Goal: Task Accomplishment & Management: Use online tool/utility

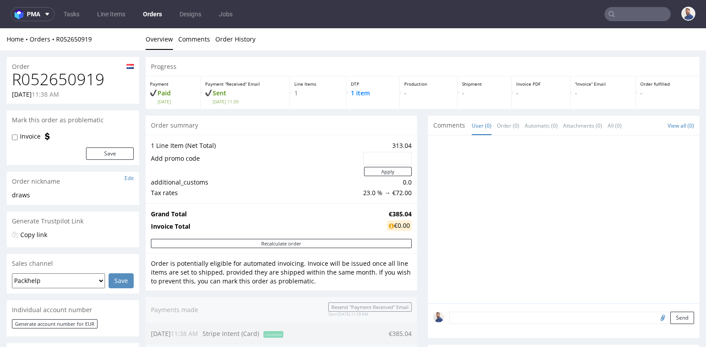
drag, startPoint x: 0, startPoint y: 0, endPoint x: 625, endPoint y: 12, distance: 624.9
click at [625, 12] on input "text" at bounding box center [637, 14] width 66 height 14
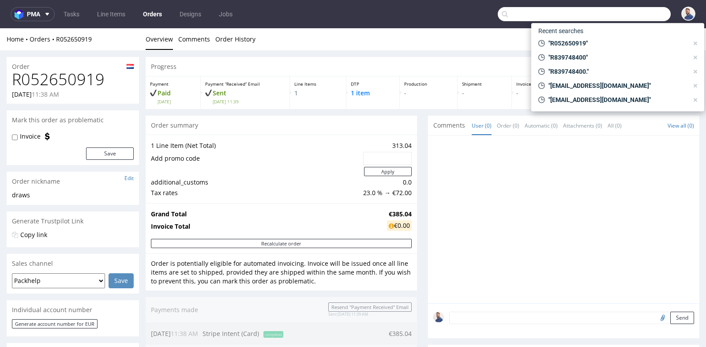
paste input "[EMAIL_ADDRESS][DOMAIN_NAME]"
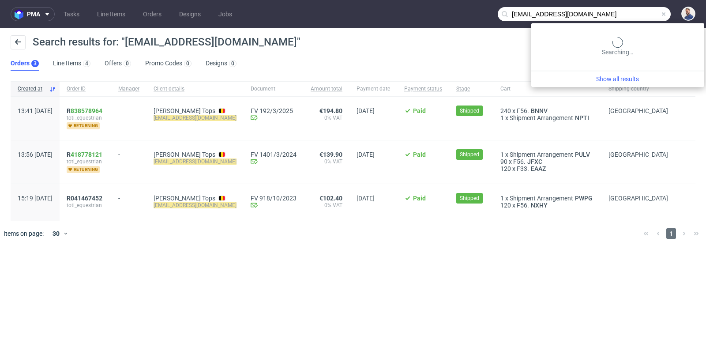
click at [628, 15] on input "[EMAIL_ADDRESS][DOMAIN_NAME]" at bounding box center [584, 14] width 173 height 14
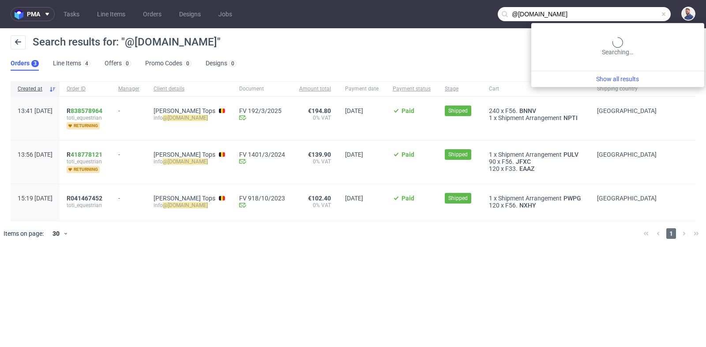
click at [649, 14] on input "@[DOMAIN_NAME]" at bounding box center [584, 14] width 173 height 14
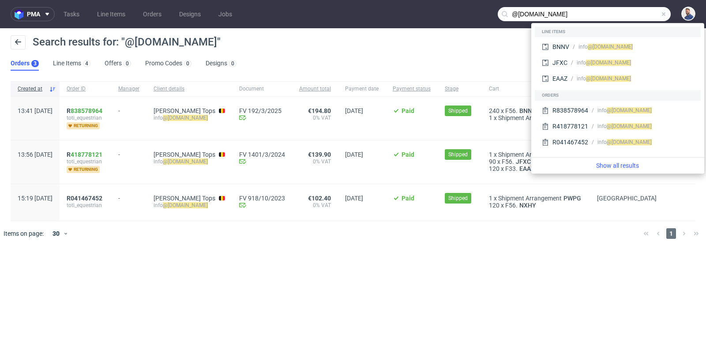
click at [649, 14] on input "@[DOMAIN_NAME]" at bounding box center [584, 14] width 173 height 14
paste input "ORD23237929"
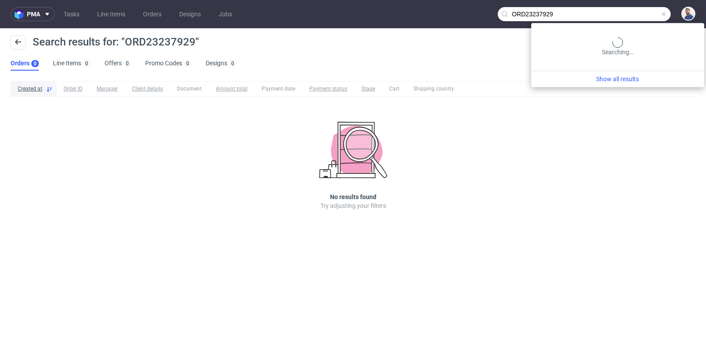
click at [632, 17] on input "ORD23237929" at bounding box center [584, 14] width 173 height 14
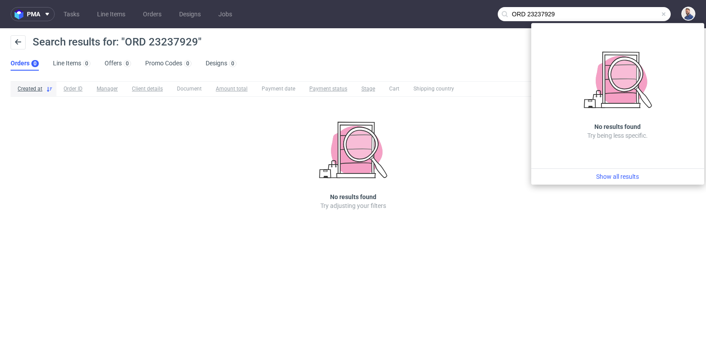
drag, startPoint x: 634, startPoint y: 14, endPoint x: 609, endPoint y: 14, distance: 24.7
click at [609, 14] on input "ORD 23237929" at bounding box center [584, 14] width 173 height 14
drag, startPoint x: 531, startPoint y: 13, endPoint x: 508, endPoint y: 11, distance: 23.0
click at [508, 11] on div "ORD 23237929" at bounding box center [584, 14] width 173 height 14
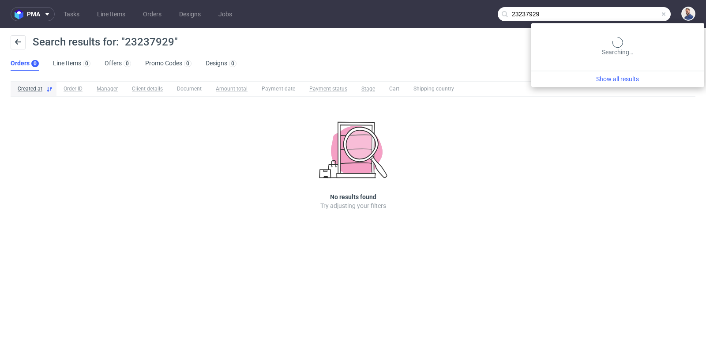
click at [627, 16] on input "23237929" at bounding box center [584, 14] width 173 height 14
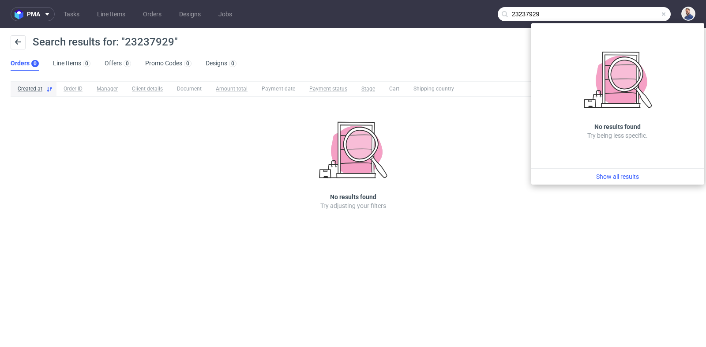
click at [627, 16] on input "23237929" at bounding box center [584, 14] width 173 height 14
paste input "[EMAIL_ADDRESS][DOMAIN_NAME]"
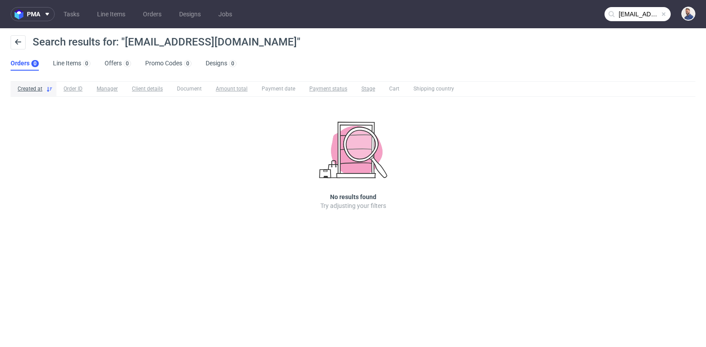
click at [629, 22] on nav "pma Tasks Line Items Orders Designs Jobs [EMAIL_ADDRESS][DOMAIN_NAME]" at bounding box center [353, 14] width 706 height 28
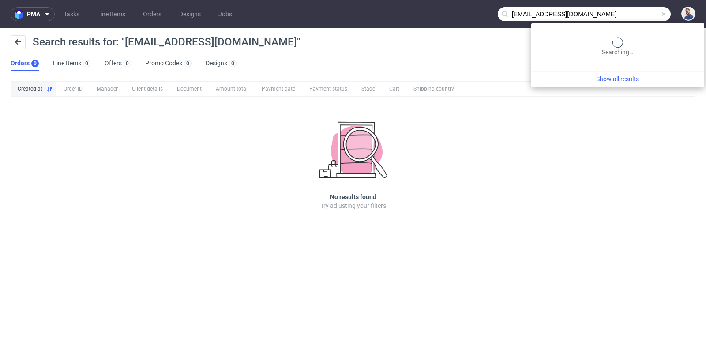
click at [630, 19] on input "[EMAIL_ADDRESS][DOMAIN_NAME]" at bounding box center [584, 14] width 173 height 14
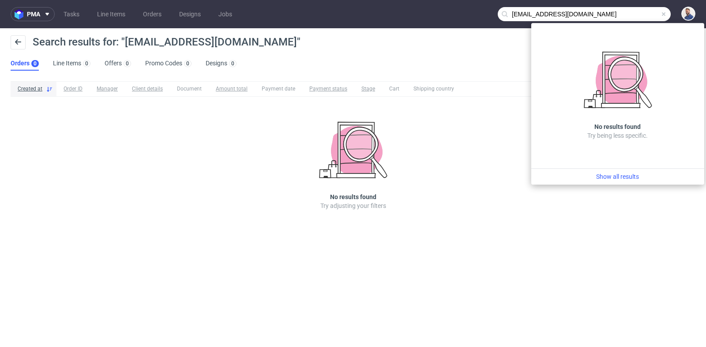
drag, startPoint x: 568, startPoint y: 15, endPoint x: 496, endPoint y: 15, distance: 71.5
click at [496, 15] on nav "pma Tasks Line Items Orders Designs Jobs [EMAIL_ADDRESS][DOMAIN_NAME]" at bounding box center [353, 14] width 706 height 28
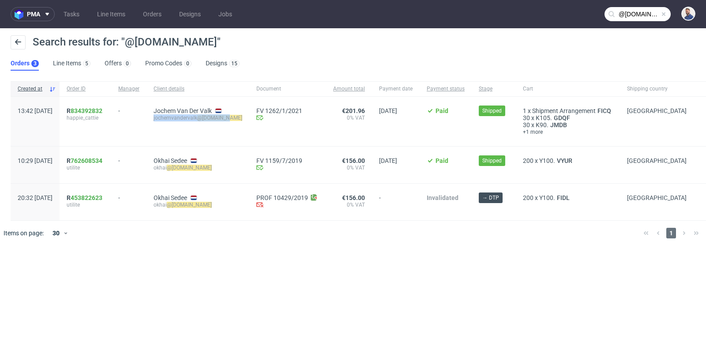
drag, startPoint x: 254, startPoint y: 117, endPoint x: 180, endPoint y: 117, distance: 73.7
click at [180, 117] on div "Jochem Van Der Valk jochemvandervalk @[DOMAIN_NAME]" at bounding box center [197, 121] width 103 height 49
copy div "jochemvandervalk @[DOMAIN_NAME]"
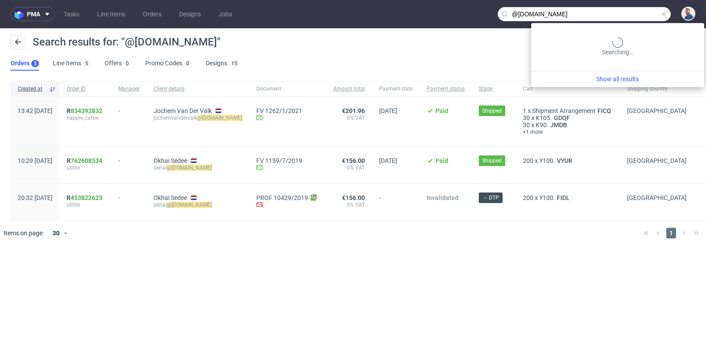
click at [648, 18] on input "@[DOMAIN_NAME]" at bounding box center [584, 14] width 173 height 14
paste input "[EMAIL_ADDRESS][DOMAIN_NAME]"
type input "[EMAIL_ADDRESS][DOMAIN_NAME]"
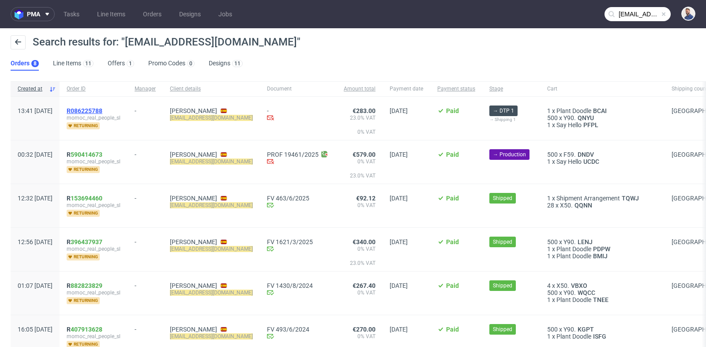
click at [102, 110] on span "R086225788" at bounding box center [85, 110] width 36 height 7
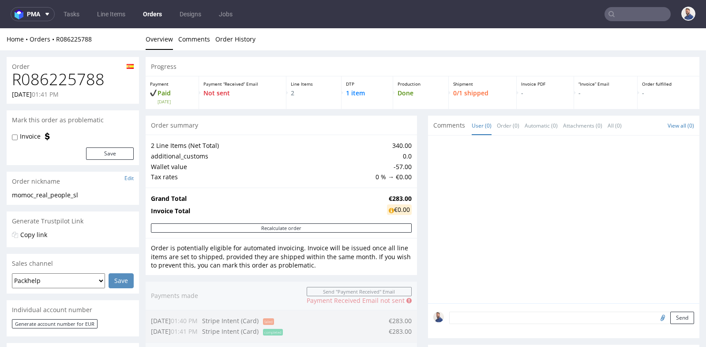
click at [408, 176] on div "2 Line Items (Net Total) 340.00 additional_customs 0.0 Wallet value -57.00 Tax …" at bounding box center [281, 161] width 271 height 53
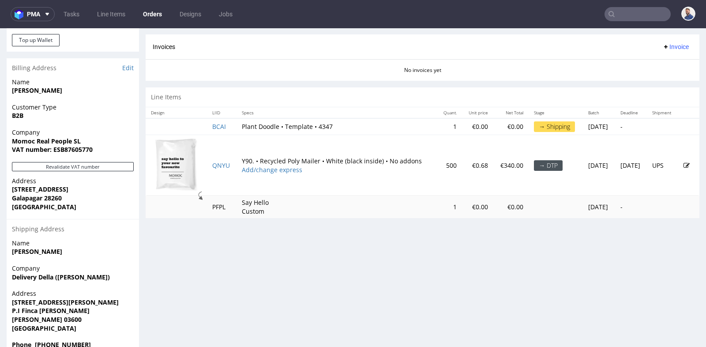
scroll to position [431, 0]
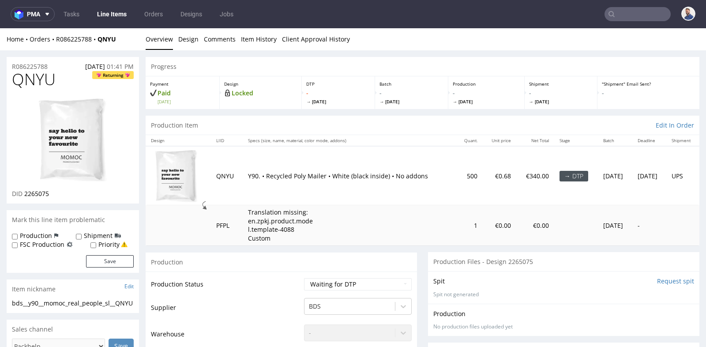
click at [190, 176] on img at bounding box center [176, 175] width 44 height 53
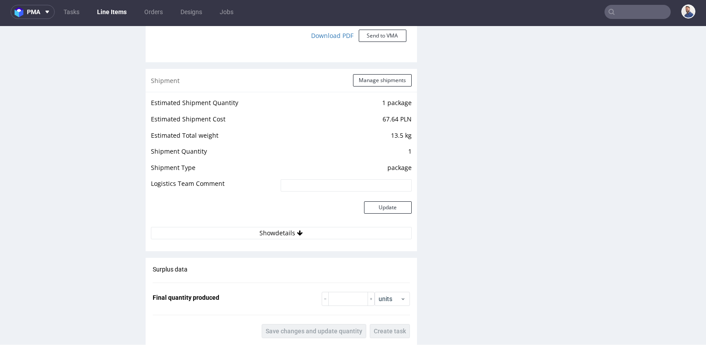
scroll to position [889, 0]
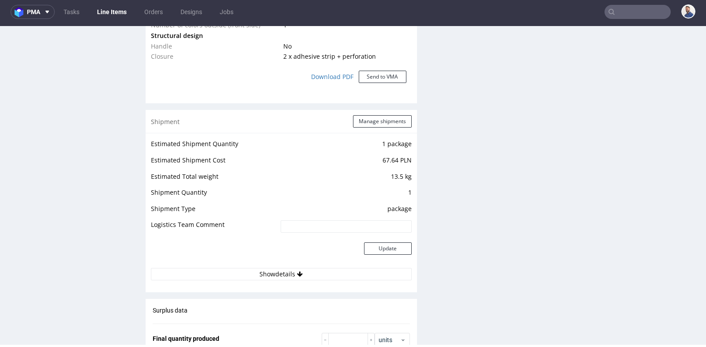
click at [278, 264] on td at bounding box center [215, 253] width 128 height 29
click at [280, 270] on button "Show details" at bounding box center [281, 274] width 261 height 12
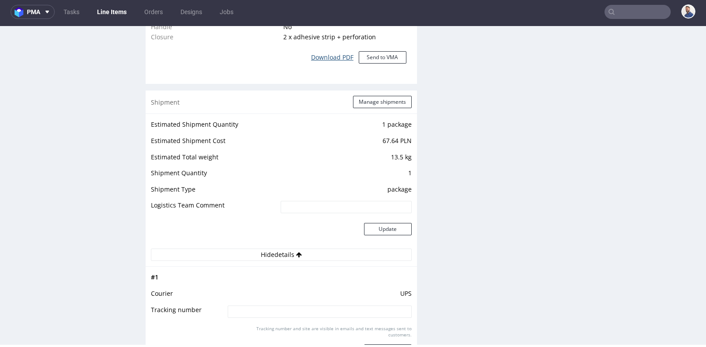
click at [333, 56] on link "Download PDF" at bounding box center [332, 57] width 53 height 19
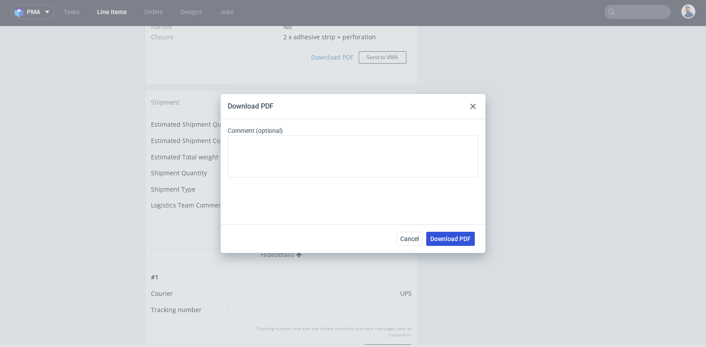
click at [445, 236] on span "Download PDF" at bounding box center [450, 239] width 41 height 6
click at [473, 109] on icon at bounding box center [472, 106] width 5 height 5
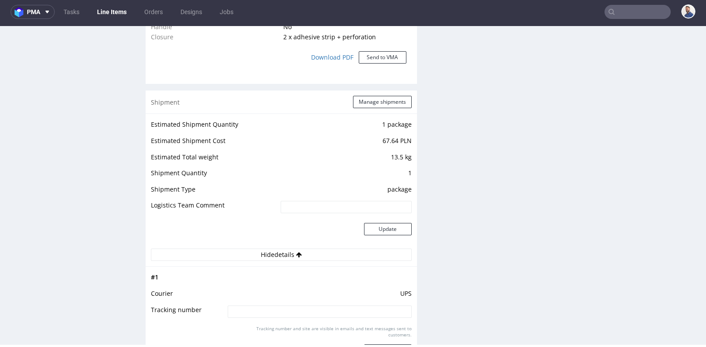
click at [454, 242] on div "Production Files - Design 2265075 Spit Request spit Spit not generated Producti…" at bounding box center [563, 86] width 271 height 1491
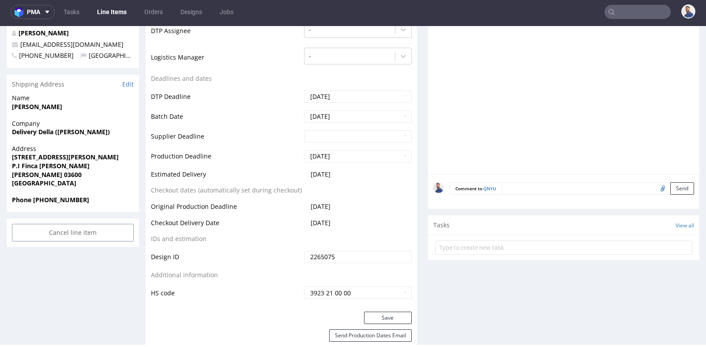
scroll to position [350, 0]
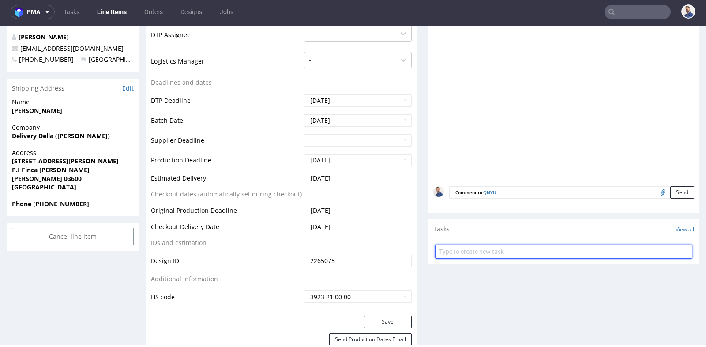
click at [463, 251] on input "text" at bounding box center [563, 251] width 257 height 14
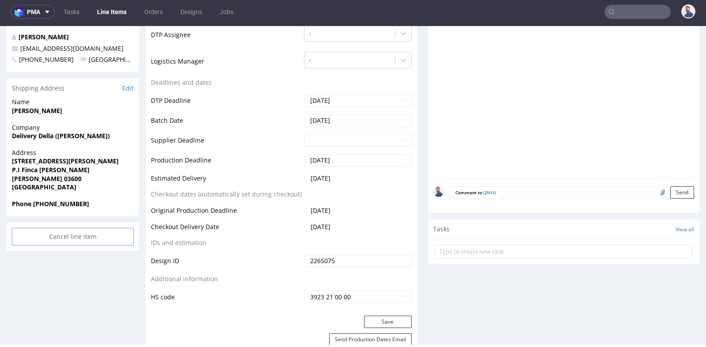
click at [454, 229] on div "Tasks View all" at bounding box center [563, 228] width 271 height 19
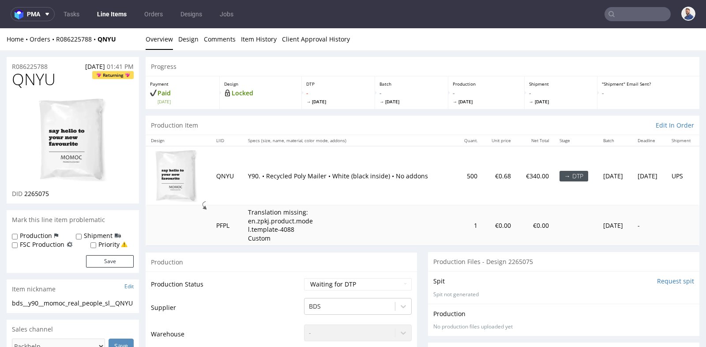
click at [428, 214] on td "Translation missing: en.zpkj.product.model.template-4088 Custom" at bounding box center [350, 225] width 214 height 40
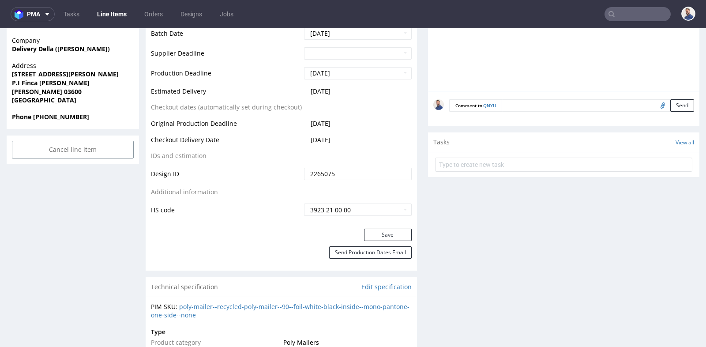
scroll to position [431, 0]
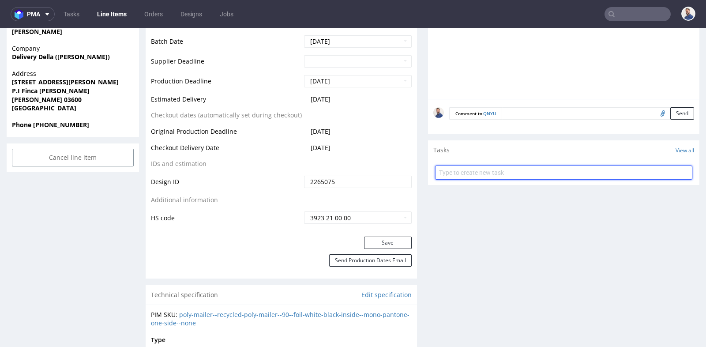
click at [473, 167] on input "text" at bounding box center [563, 172] width 257 height 14
type input "sprawdzenie plików"
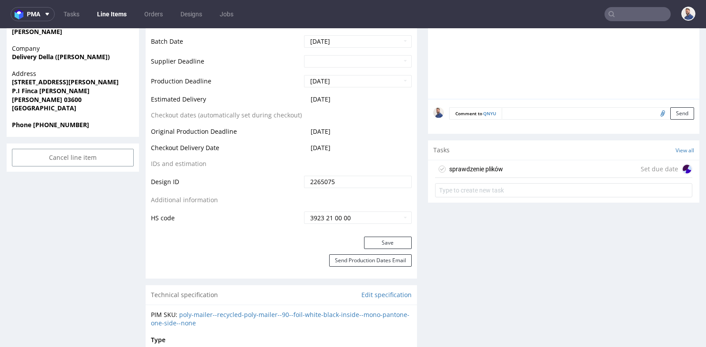
click at [491, 168] on div "sprawdzenie plików" at bounding box center [476, 169] width 54 height 11
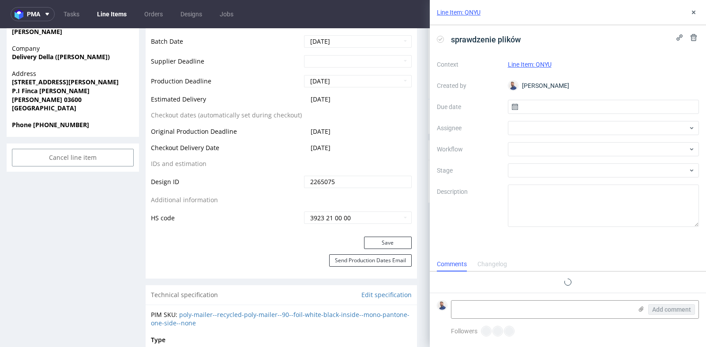
scroll to position [7, 0]
click at [549, 110] on input "text" at bounding box center [603, 107] width 191 height 14
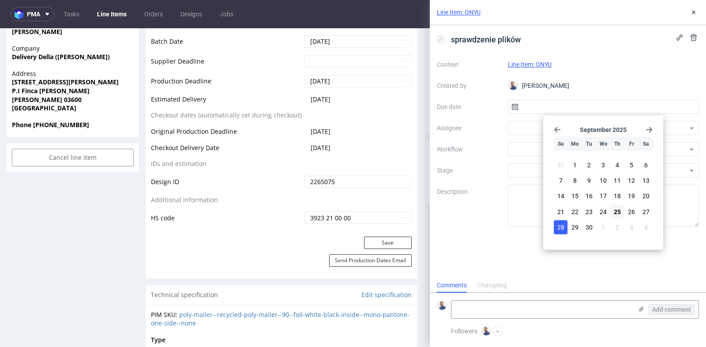
click at [563, 227] on span "28" at bounding box center [560, 226] width 7 height 9
type input "[DATE]"
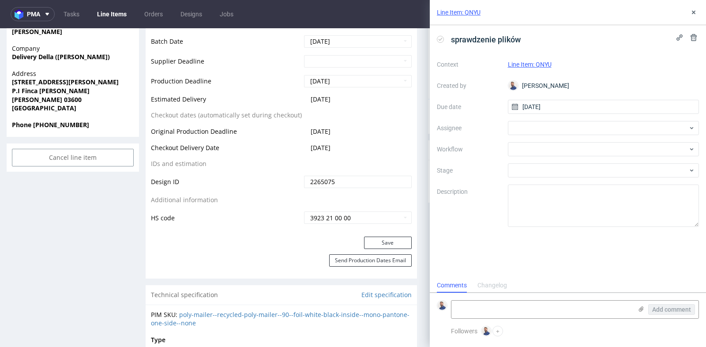
click at [524, 135] on div "Context Line Item: QNYU Created by [PERSON_NAME] Due date [DATE] Assignee Workf…" at bounding box center [568, 141] width 262 height 169
click at [525, 130] on div at bounding box center [603, 128] width 191 height 14
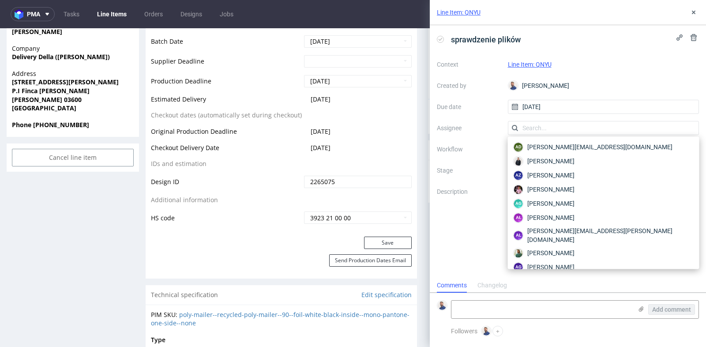
click at [482, 129] on label "Assignee" at bounding box center [469, 128] width 64 height 11
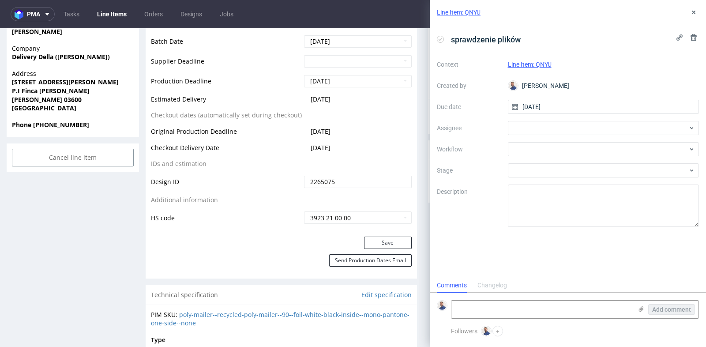
click at [493, 150] on label "Workflow" at bounding box center [469, 149] width 64 height 11
click at [526, 150] on div at bounding box center [603, 149] width 191 height 14
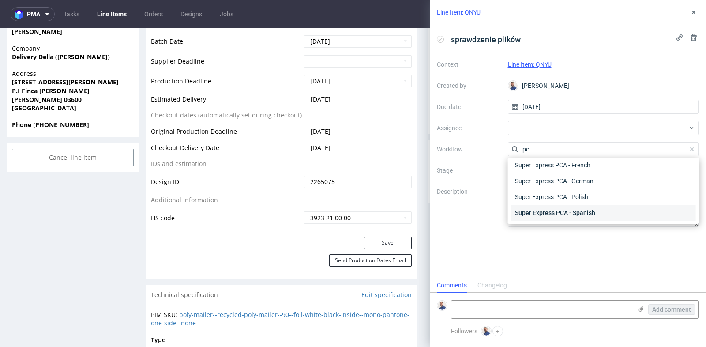
type input "pc"
click at [544, 209] on div "Super Express PCA - Spanish" at bounding box center [603, 213] width 184 height 16
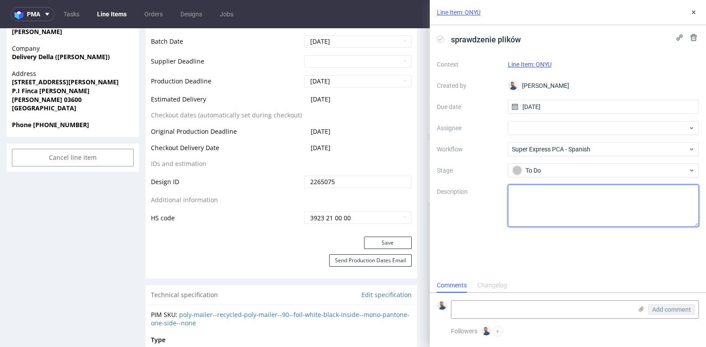
click at [559, 202] on textarea at bounding box center [603, 205] width 191 height 42
type textarea "P"
type textarea "Klient prosi o przesłanie PCA"
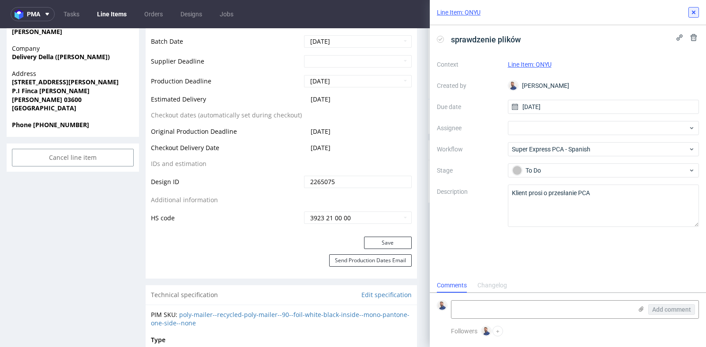
click at [696, 16] on button at bounding box center [693, 12] width 11 height 11
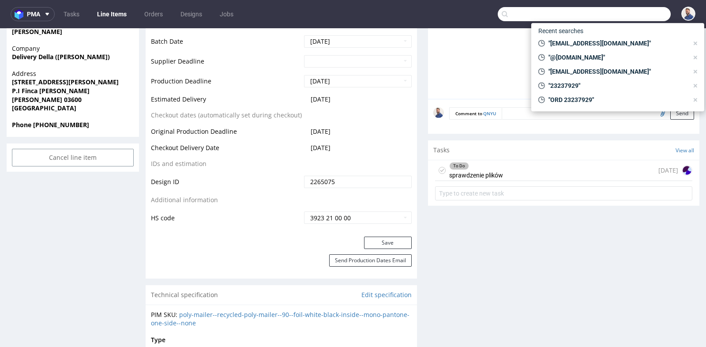
click at [631, 19] on input "text" at bounding box center [584, 14] width 173 height 14
paste input "R464891208"
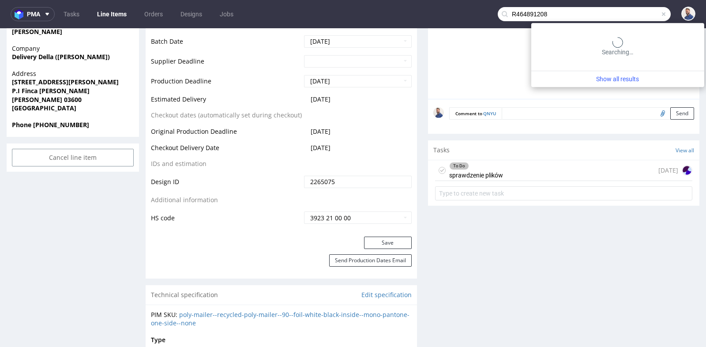
type input "R464891208"
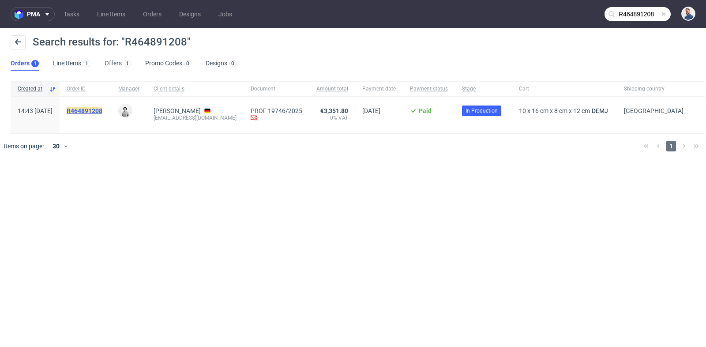
click at [102, 110] on mark "R464891208" at bounding box center [85, 110] width 36 height 7
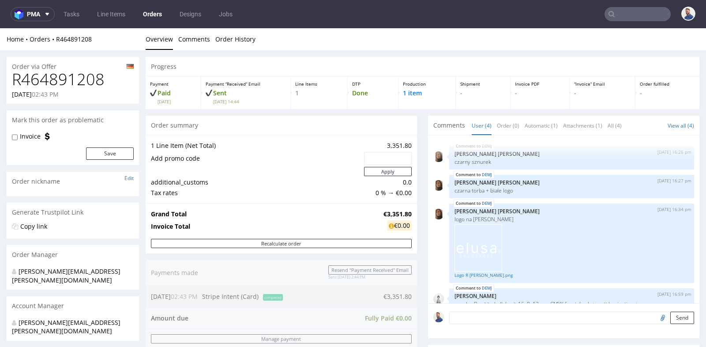
click at [413, 205] on div "Progress Payment Paid [DATE] Payment “Received” Email Sent [DATE] 14:44 Line It…" at bounding box center [423, 302] width 554 height 491
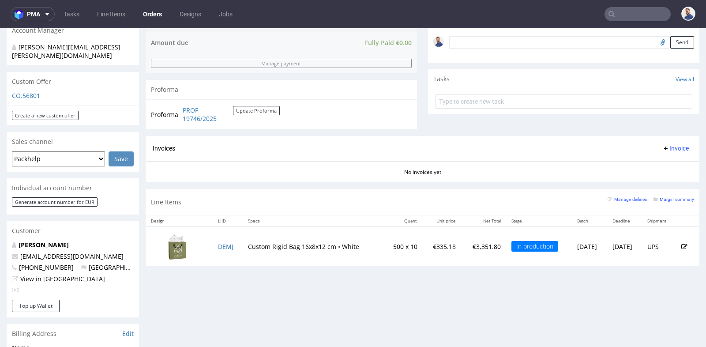
scroll to position [274, 0]
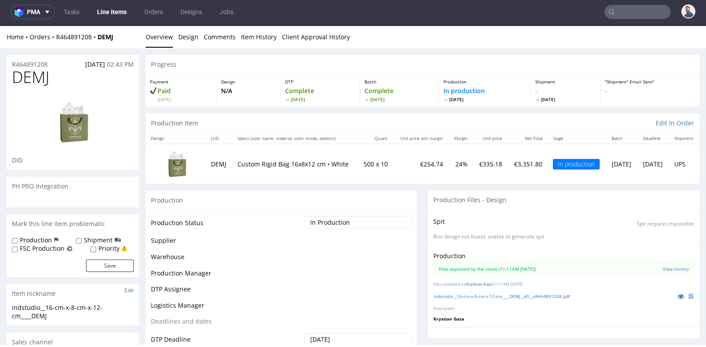
scroll to position [14, 0]
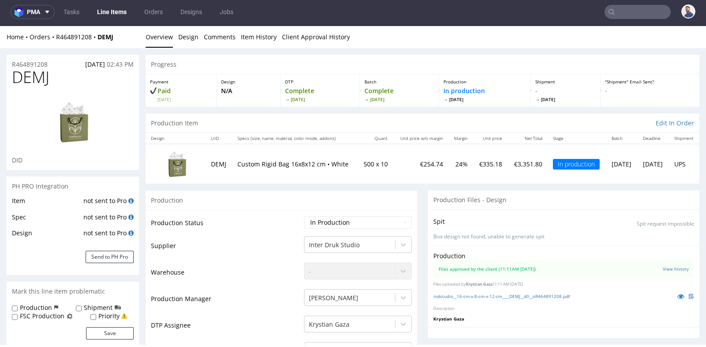
click at [228, 245] on td "Supplier" at bounding box center [226, 248] width 151 height 26
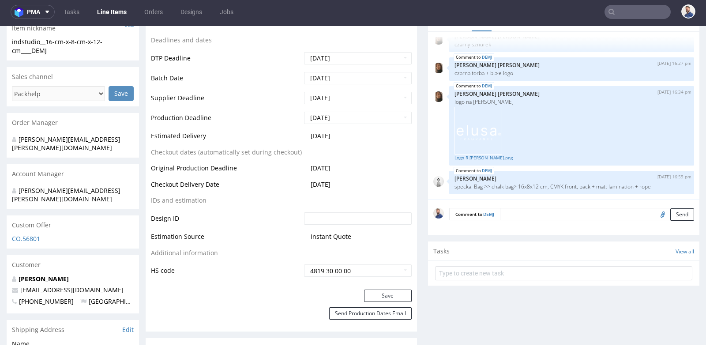
scroll to position [333, 0]
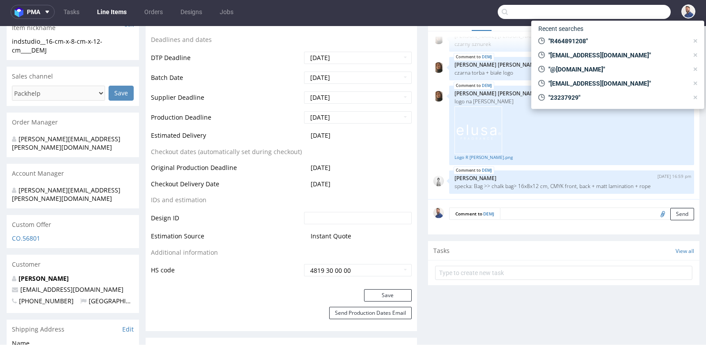
click at [640, 12] on input "text" at bounding box center [584, 12] width 173 height 14
paste input "R892496058"
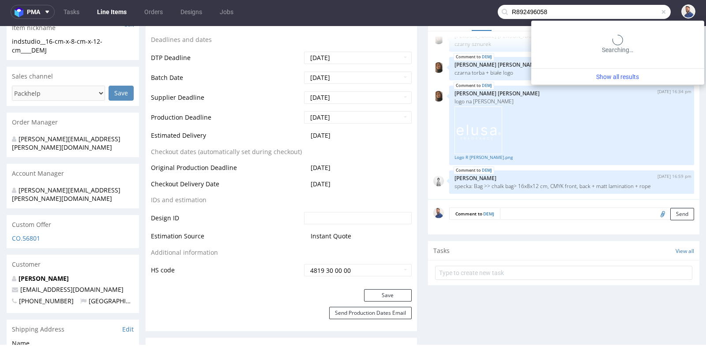
type input "R892496058"
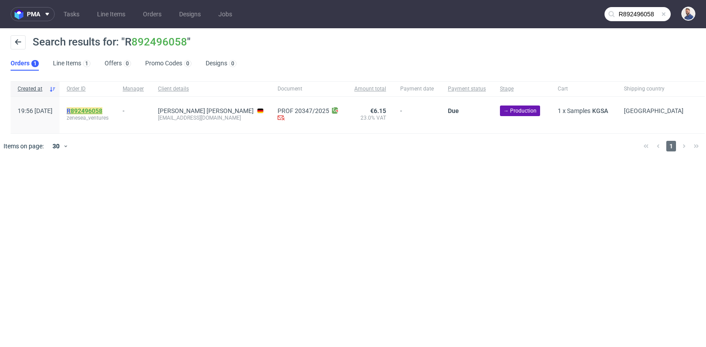
click at [102, 110] on link "892496058" at bounding box center [87, 110] width 32 height 7
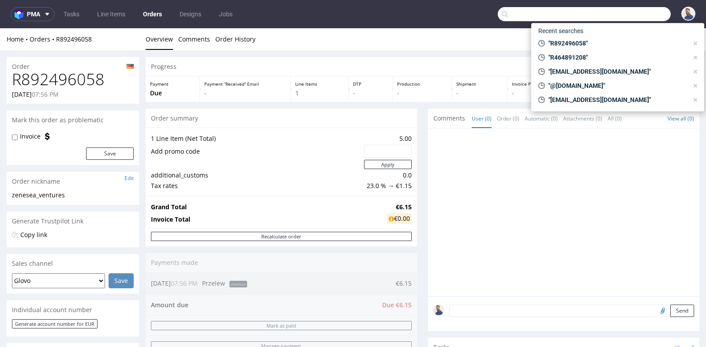
click at [619, 15] on input "text" at bounding box center [584, 14] width 173 height 14
paste input "R721019922"
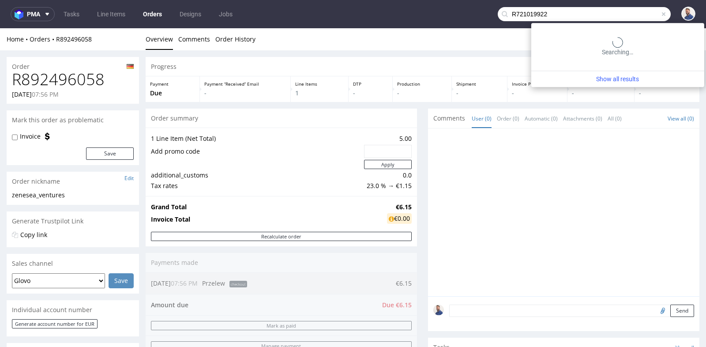
type input "R721019922"
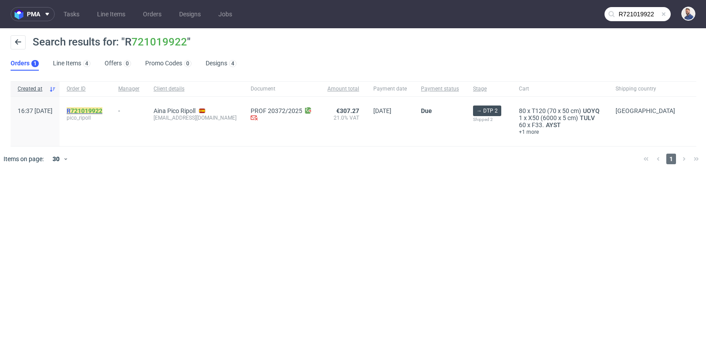
click at [102, 111] on mark "R 721019922" at bounding box center [85, 110] width 36 height 7
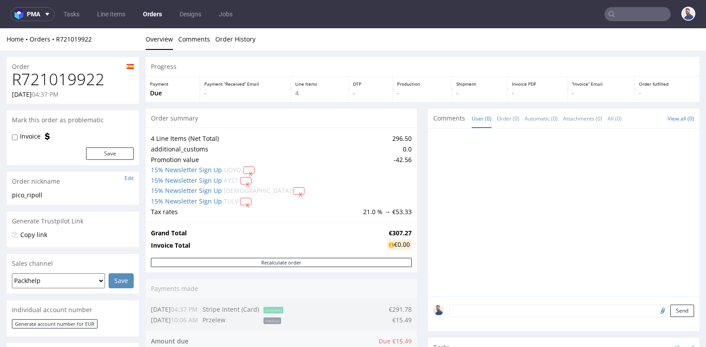
click at [428, 175] on div at bounding box center [563, 212] width 271 height 168
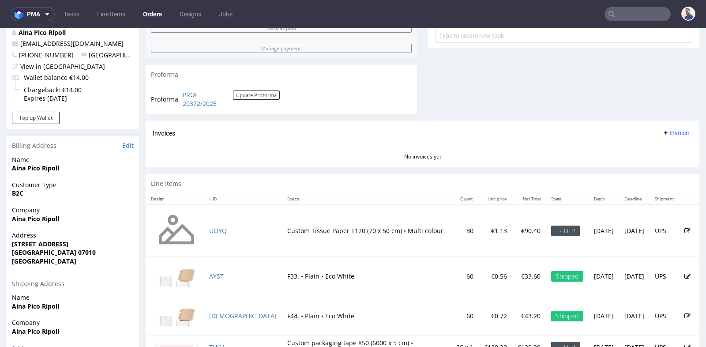
scroll to position [353, 0]
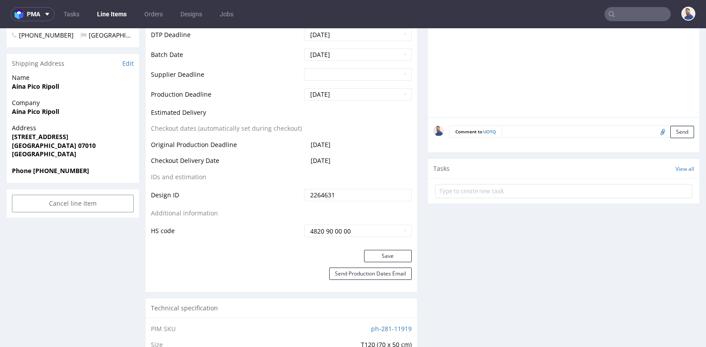
scroll to position [372, 0]
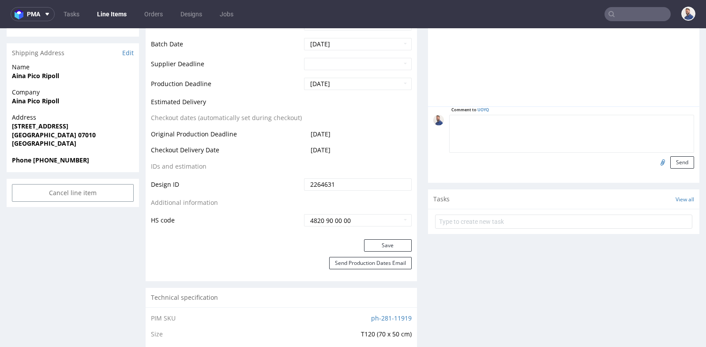
click at [552, 118] on textarea at bounding box center [571, 134] width 245 height 38
type textarea "[PERSON_NAME] wysłała plik"
click at [656, 165] on input "file" at bounding box center [661, 161] width 12 height 11
type input "C:\fakepath\Papel [PERSON_NAME] 50x70 cm imprimir.pdf"
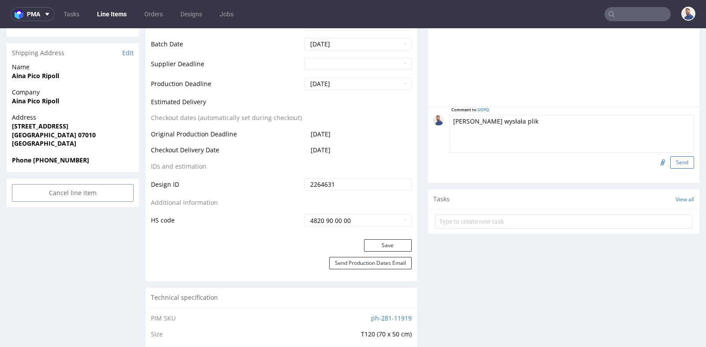
click at [680, 161] on button "Send" at bounding box center [682, 162] width 24 height 12
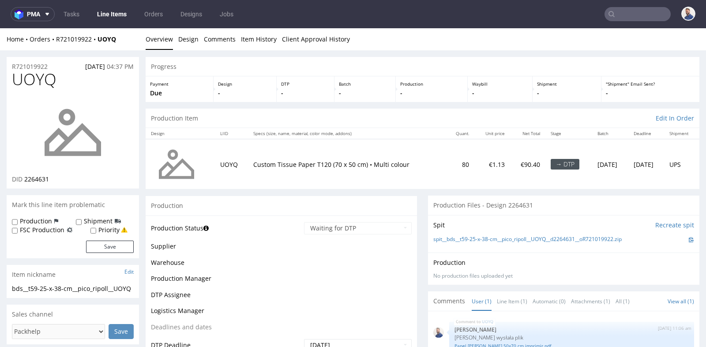
scroll to position [0, 0]
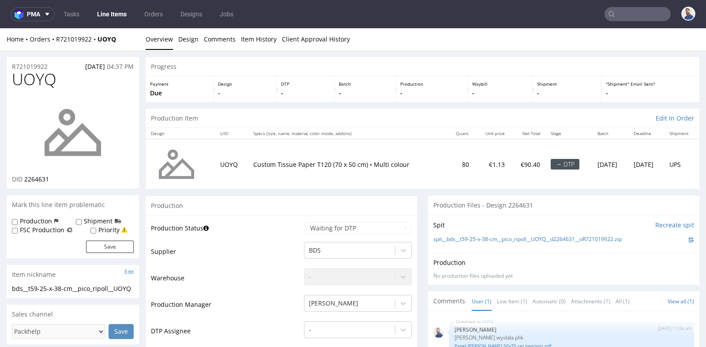
click at [146, 58] on div "Progress" at bounding box center [423, 66] width 554 height 19
click at [146, 73] on div "Progress" at bounding box center [423, 66] width 554 height 19
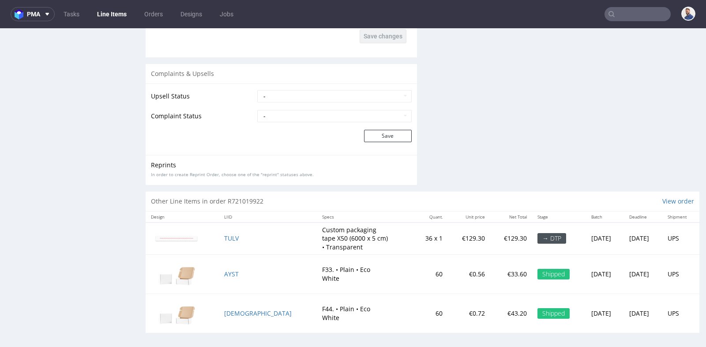
scroll to position [2, 0]
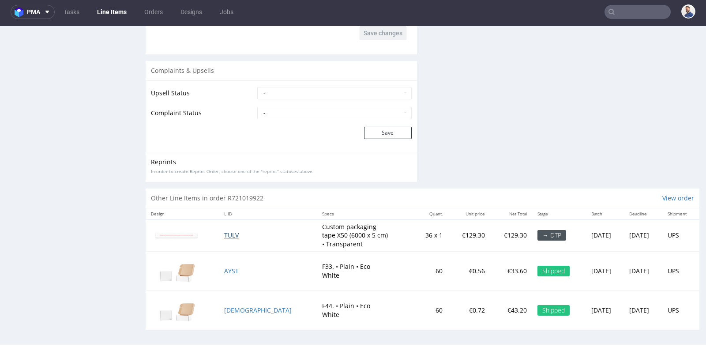
click at [236, 231] on span "TULV" at bounding box center [231, 235] width 15 height 8
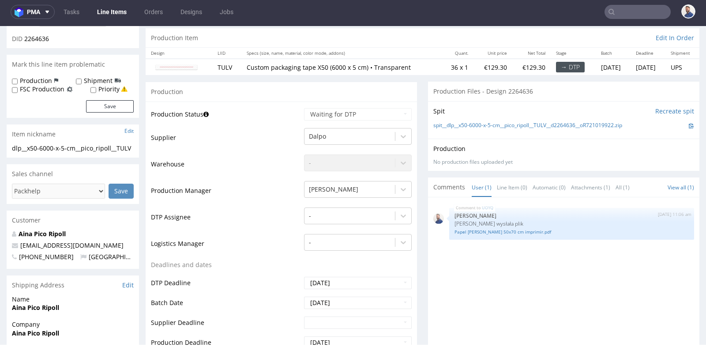
scroll to position [78, 0]
click at [222, 68] on td "TULV" at bounding box center [226, 67] width 29 height 16
click at [433, 266] on div "UOYQ [DATE] 11:06 am [PERSON_NAME] Klientka wysłała plik Papel [PERSON_NAME] 50…" at bounding box center [566, 284] width 266 height 162
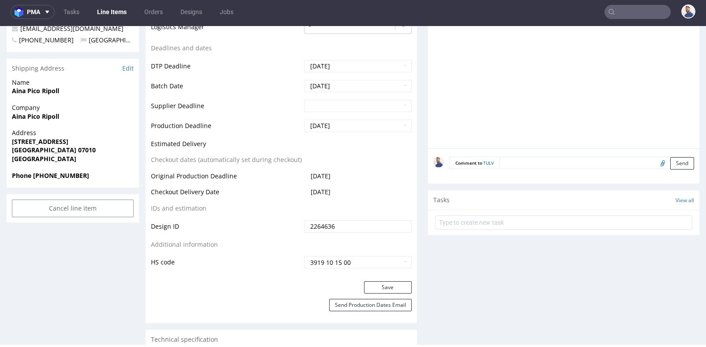
scroll to position [333, 0]
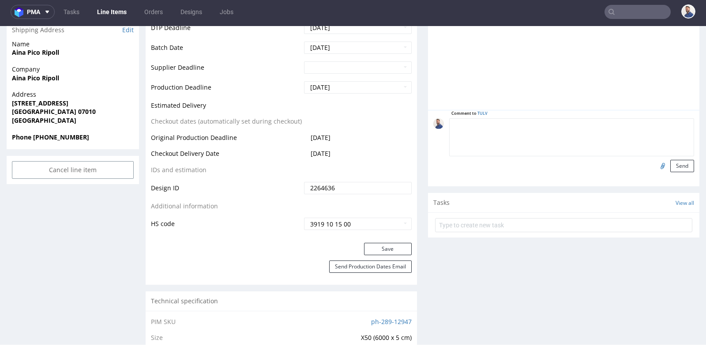
click at [552, 121] on textarea at bounding box center [571, 137] width 245 height 38
type textarea "klientka wysłała plik"
click at [655, 165] on input "file" at bounding box center [661, 165] width 12 height 11
type input "C:\fakepath\Cinta embalar 314x50 mm v02 recortada.pdf"
click at [679, 160] on button "Send" at bounding box center [682, 166] width 24 height 12
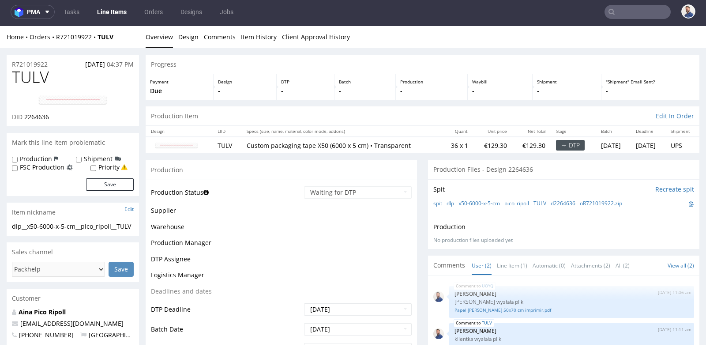
scroll to position [0, 0]
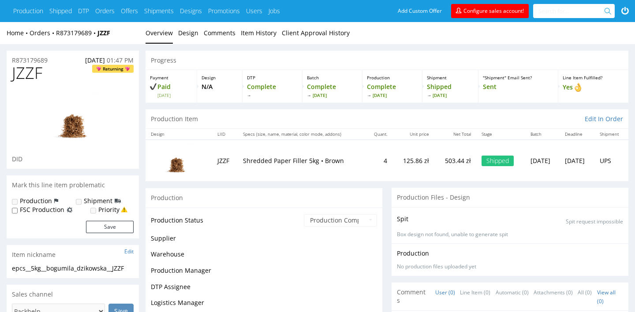
click at [370, 176] on td "4" at bounding box center [378, 160] width 27 height 41
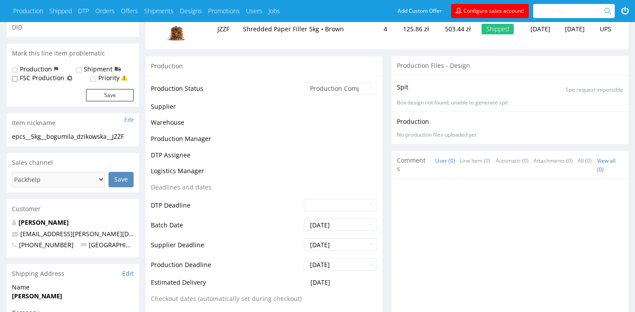
scroll to position [141, 0]
